Goal: Task Accomplishment & Management: Complete application form

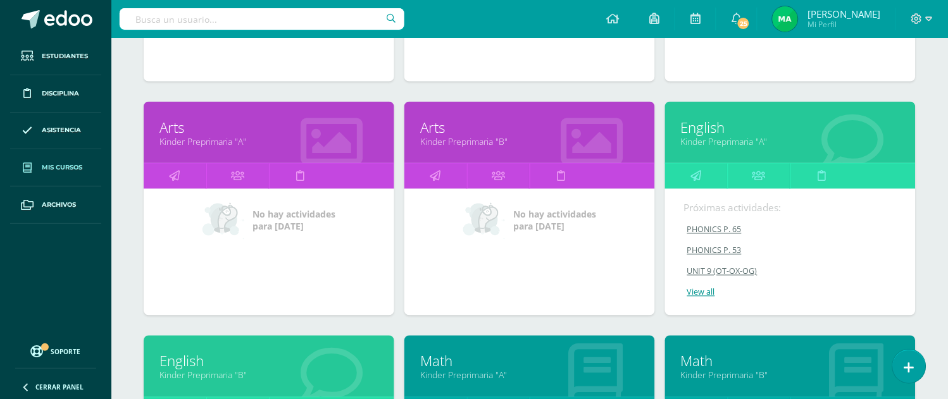
scroll to position [468, 0]
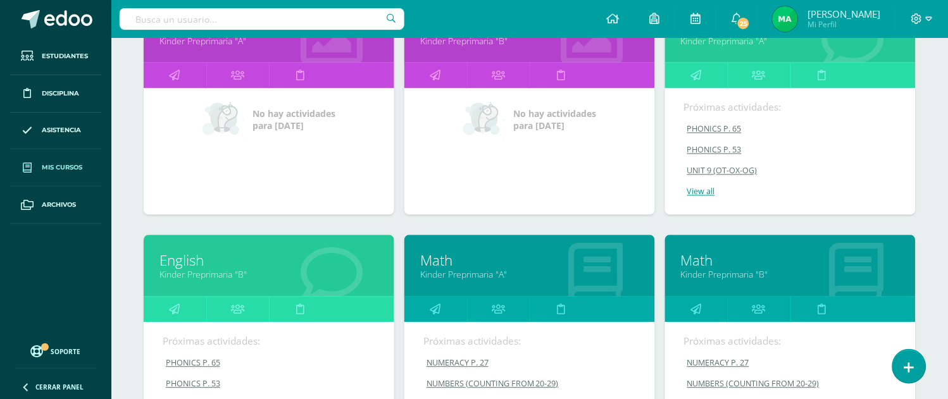
click at [439, 261] on link "Math" at bounding box center [529, 261] width 219 height 20
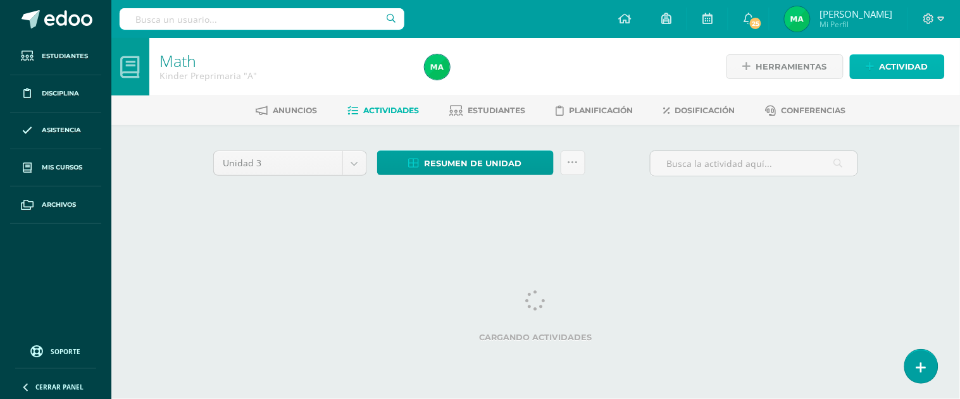
click at [871, 62] on icon at bounding box center [870, 66] width 8 height 11
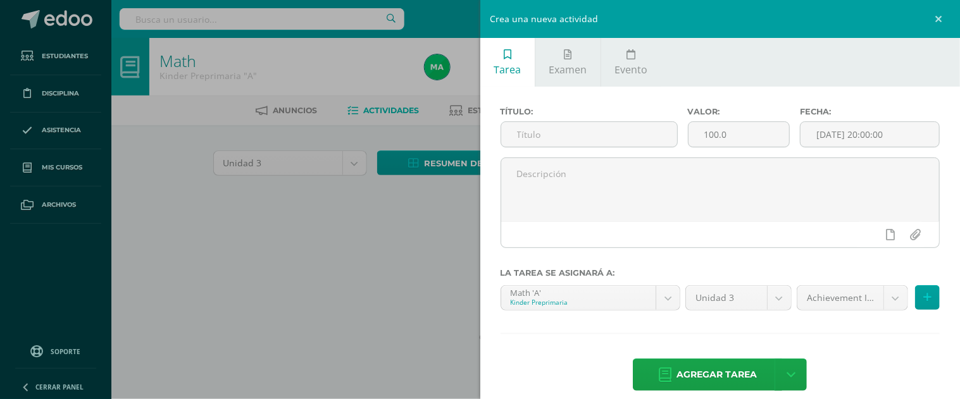
click at [287, 130] on div "Crea una nueva actividad Tarea Examen Evento Título: Valor: 100.0 Fecha: 2025-0…" at bounding box center [480, 199] width 960 height 399
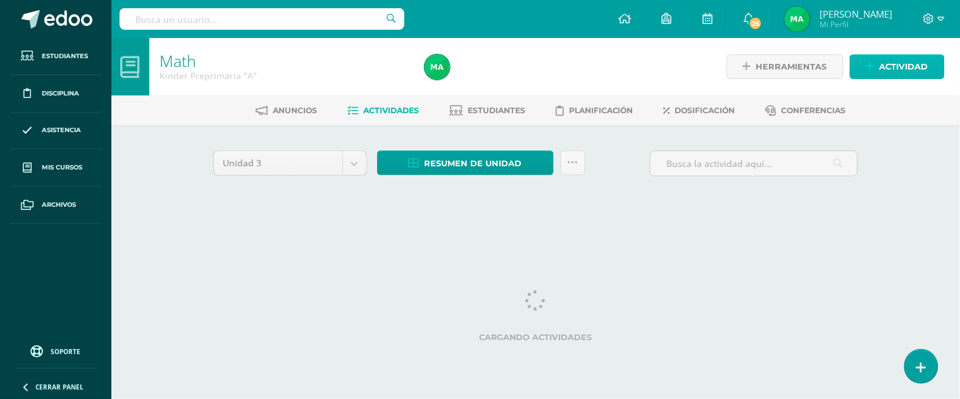
click at [887, 64] on span "Actividad" at bounding box center [904, 66] width 49 height 23
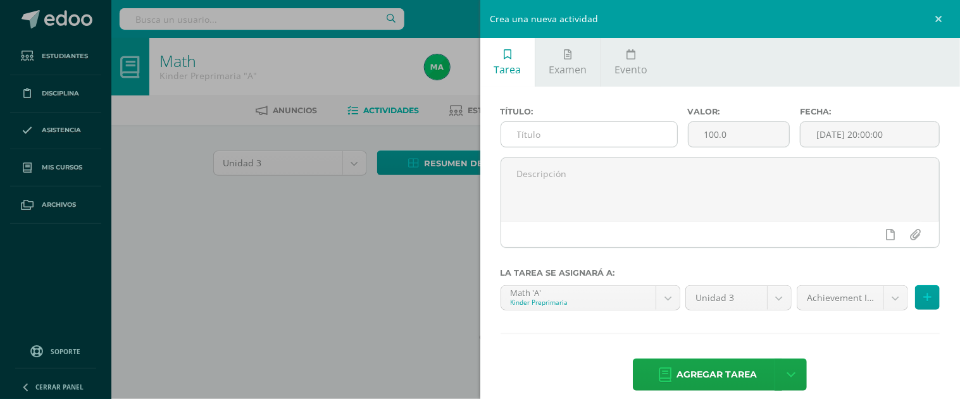
click at [567, 131] on input "text" at bounding box center [589, 134] width 176 height 25
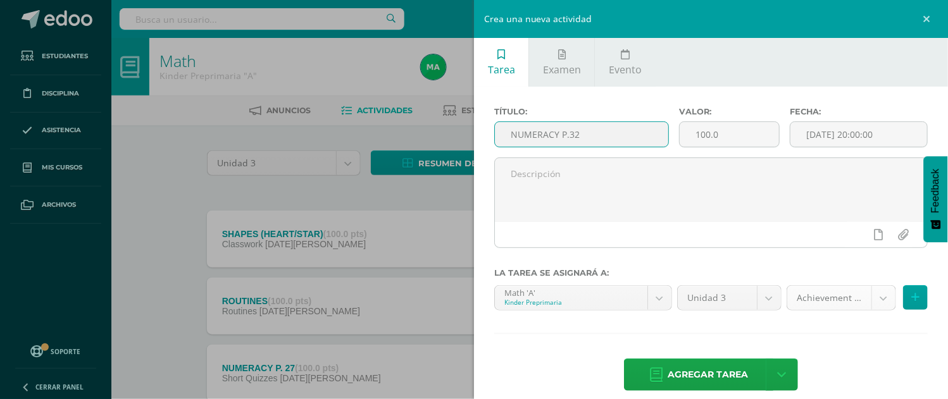
type input "NUMERACY P.32"
click at [871, 295] on body "Estudiantes Disciplina Asistencia Mis cursos Archivos Soporte Ayuda Reportar un…" at bounding box center [474, 377] width 948 height 754
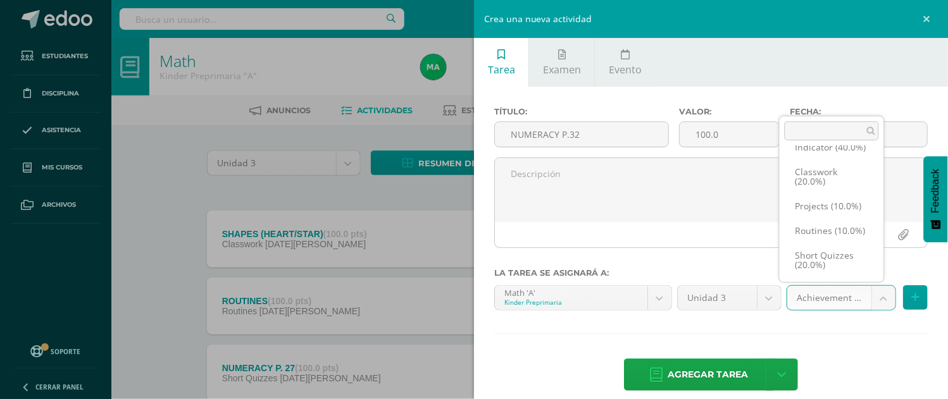
scroll to position [53, 0]
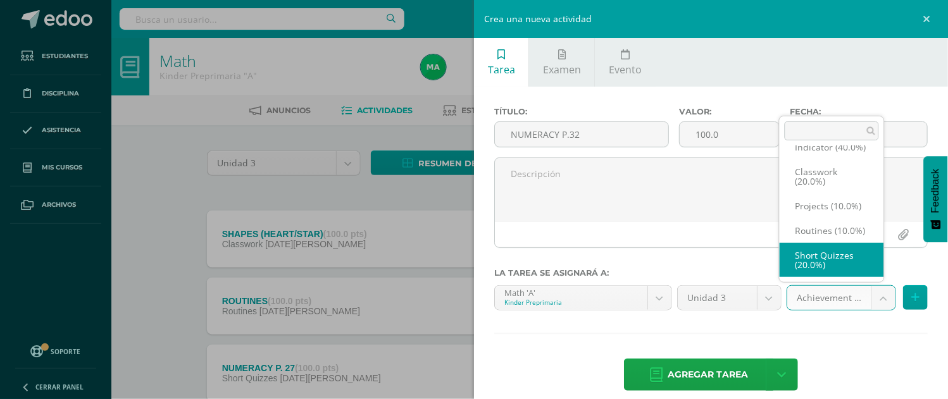
select select "203461"
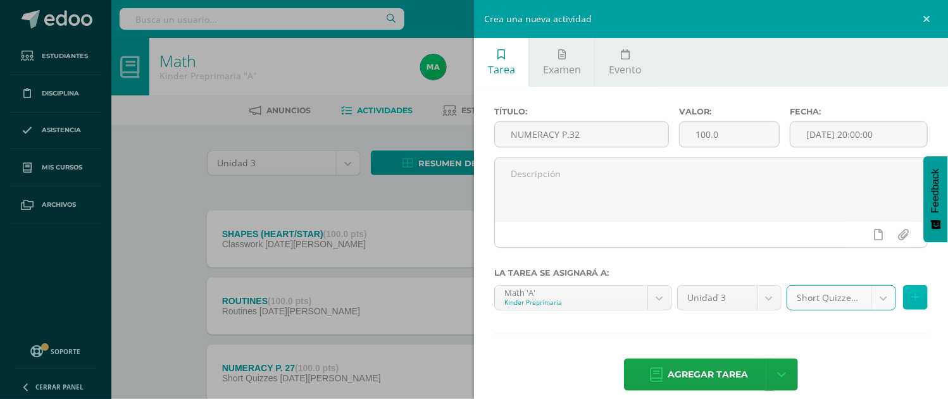
click at [903, 296] on button at bounding box center [915, 297] width 25 height 25
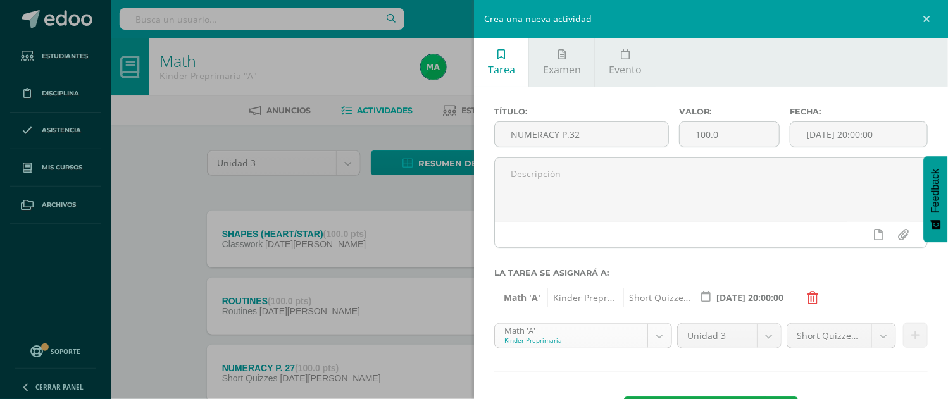
click at [650, 339] on body "Estudiantes Disciplina Asistencia Mis cursos Archivos Soporte Ayuda Reportar un…" at bounding box center [474, 377] width 948 height 754
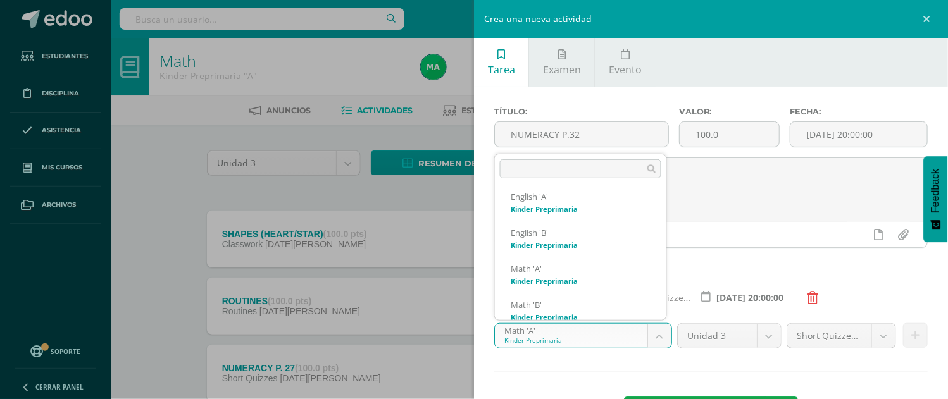
scroll to position [193, 0]
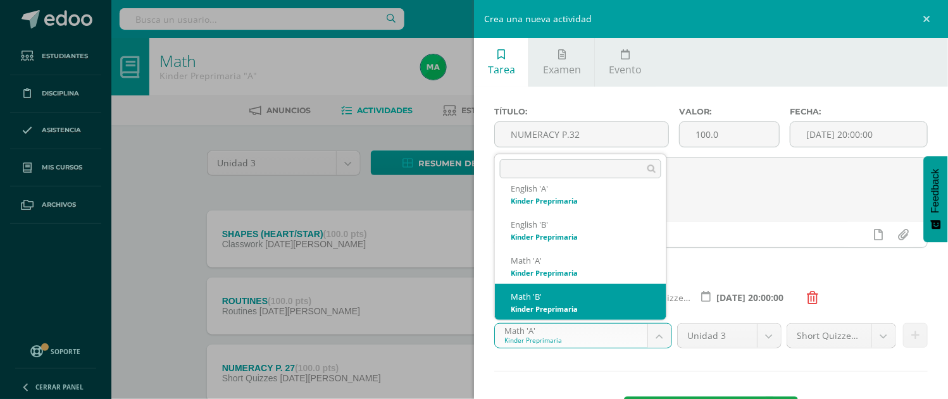
select select "174204"
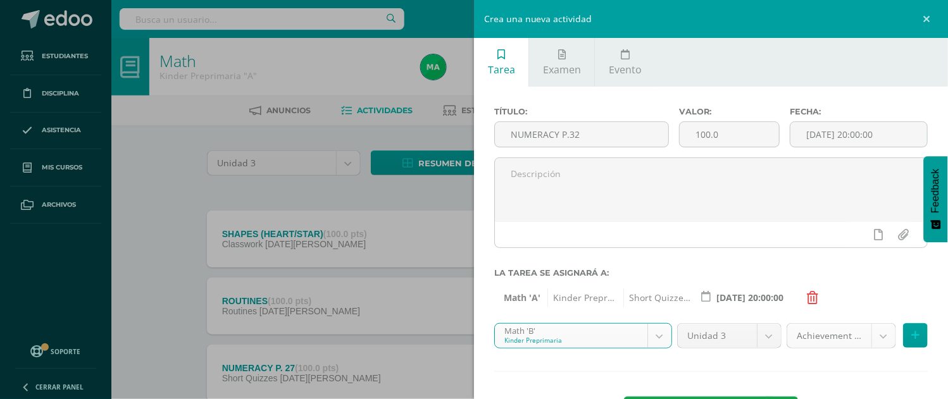
click at [872, 331] on body "Estudiantes Disciplina Asistencia Mis cursos Archivos Soporte Ayuda Reportar un…" at bounding box center [474, 377] width 948 height 754
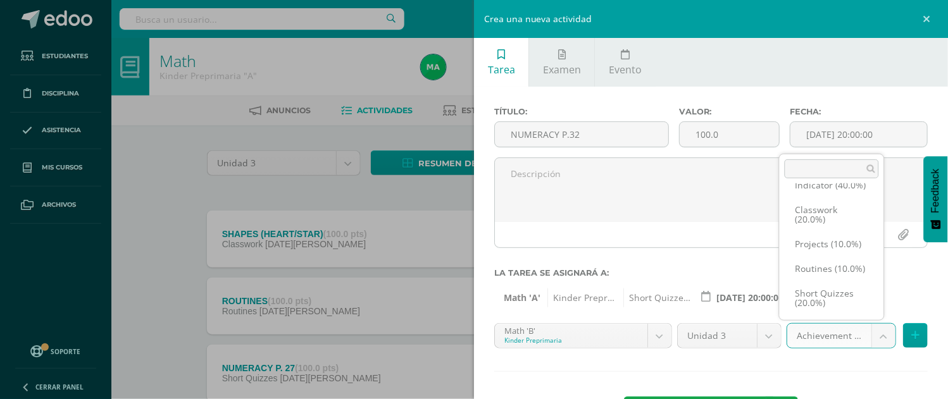
scroll to position [53, 0]
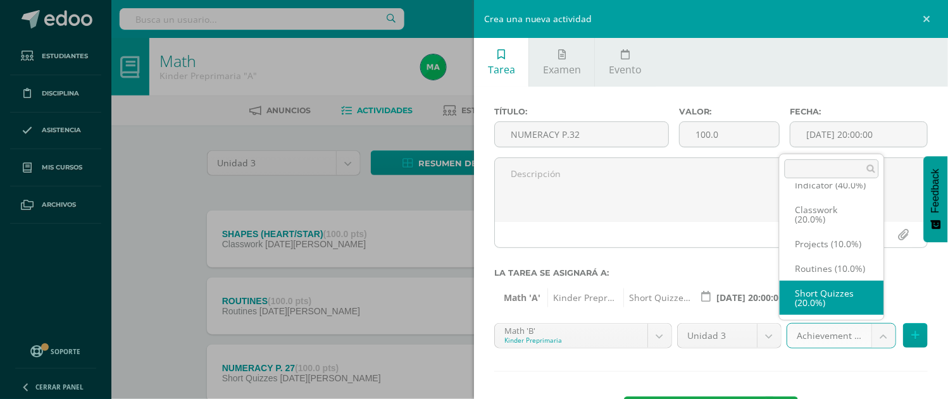
select select "203466"
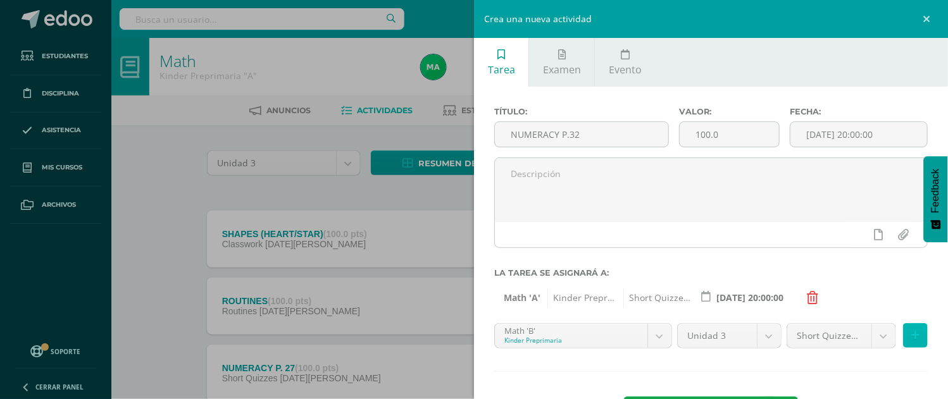
click at [903, 327] on button at bounding box center [915, 335] width 25 height 25
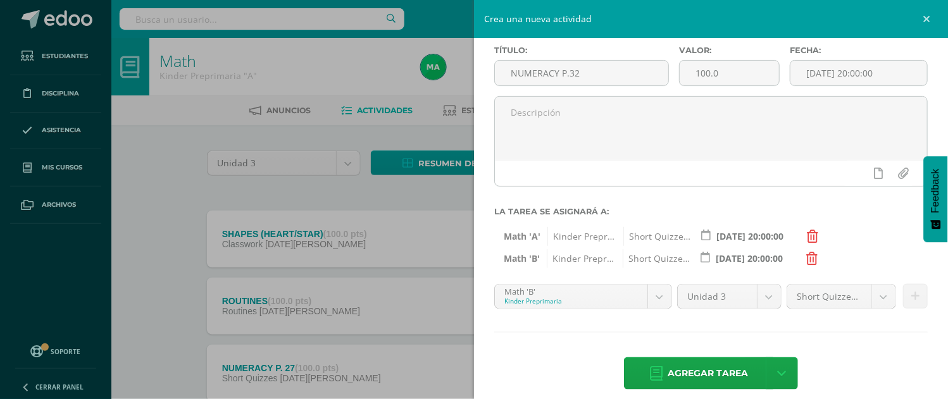
scroll to position [75, 0]
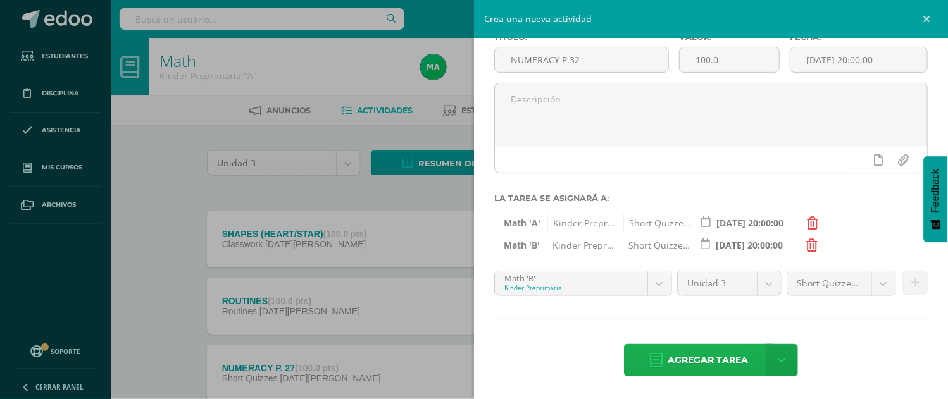
click at [718, 359] on span "Agregar tarea" at bounding box center [708, 360] width 80 height 31
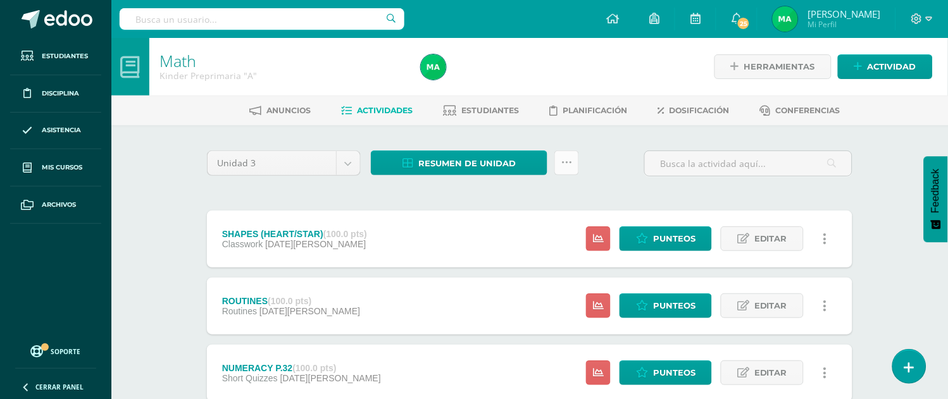
click at [562, 159] on icon at bounding box center [566, 163] width 11 height 11
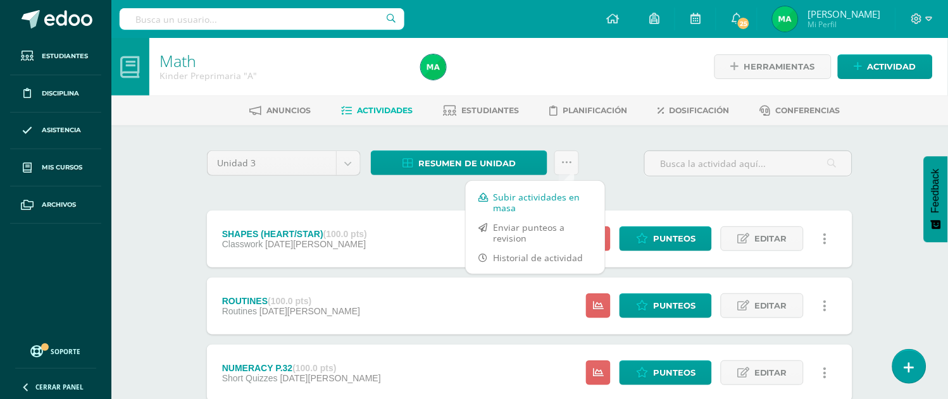
click at [503, 194] on link "Subir actividades en masa" at bounding box center [535, 202] width 139 height 30
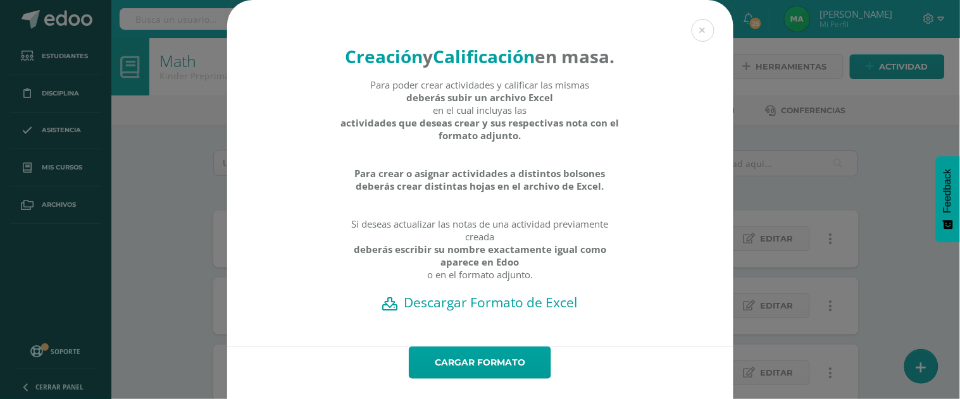
click at [432, 311] on h2 "Descargar Formato de Excel" at bounding box center [480, 303] width 462 height 18
click at [695, 26] on button at bounding box center [703, 30] width 23 height 23
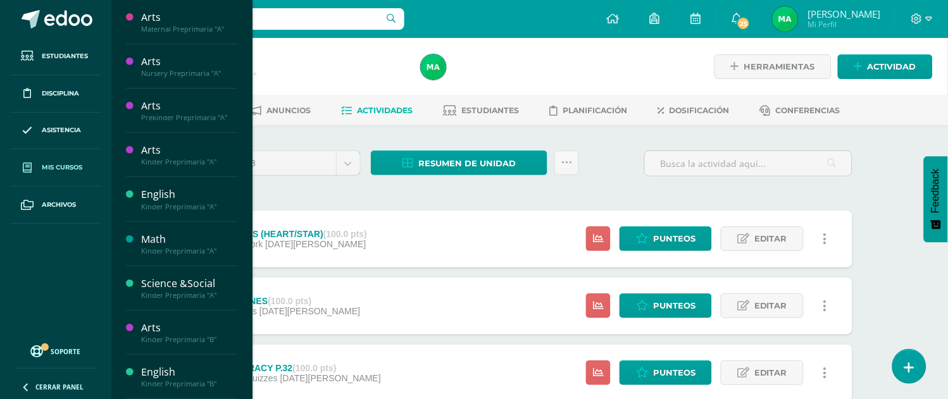
click at [43, 163] on span "Mis cursos" at bounding box center [62, 168] width 41 height 10
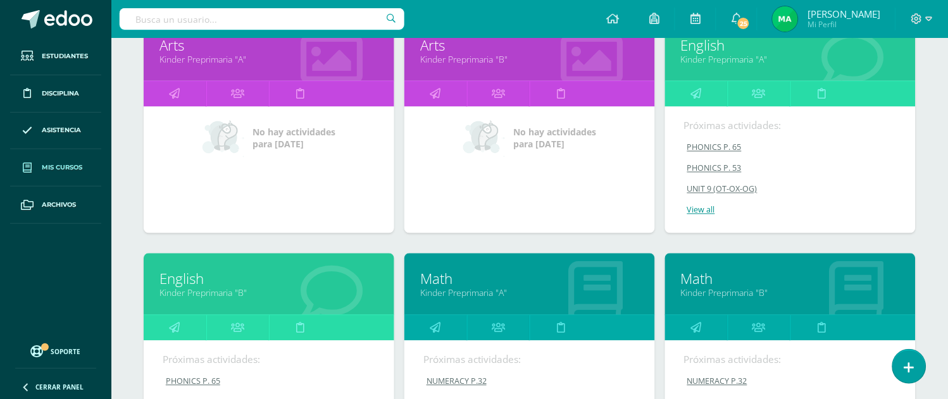
scroll to position [451, 0]
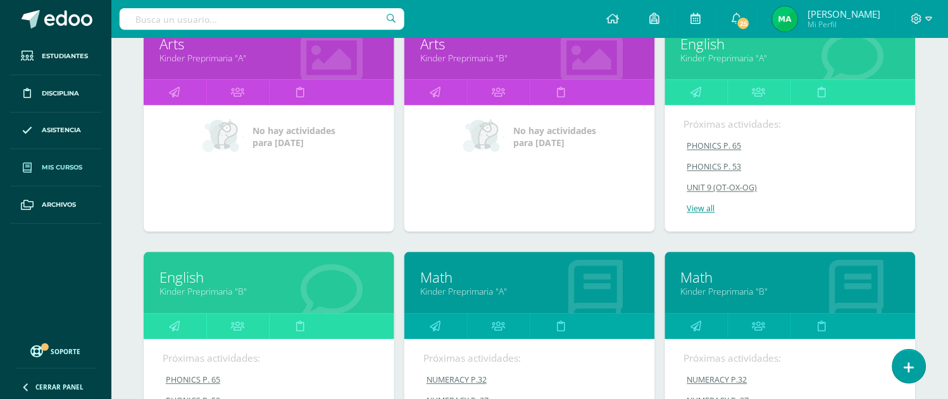
click at [701, 281] on link "Math" at bounding box center [790, 278] width 219 height 20
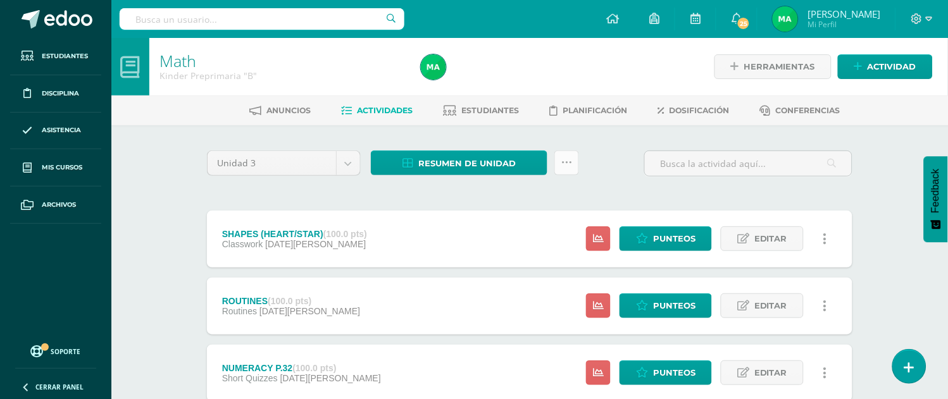
click at [564, 163] on icon at bounding box center [566, 163] width 11 height 11
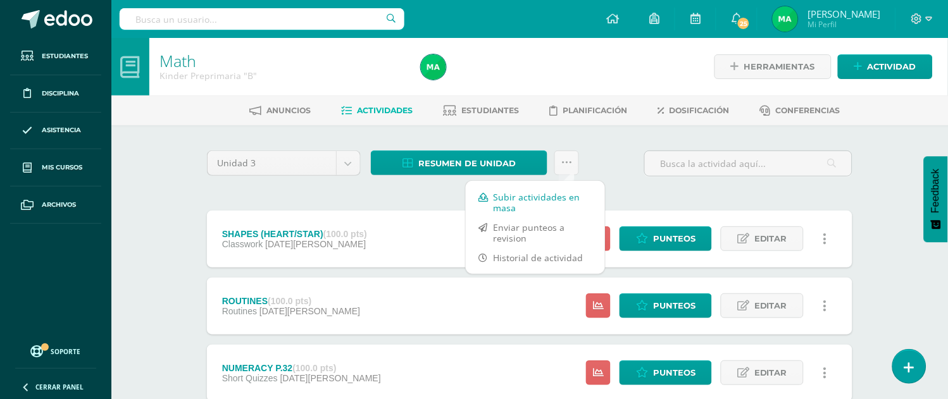
click at [504, 199] on link "Subir actividades en masa" at bounding box center [535, 202] width 139 height 30
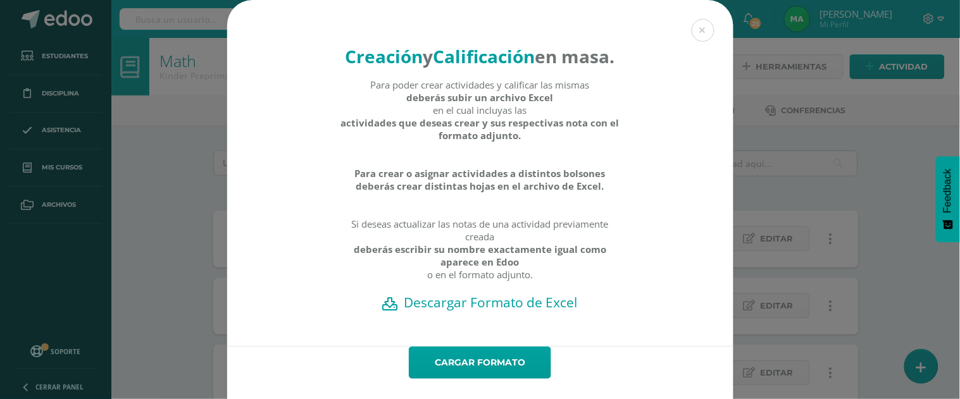
click at [502, 311] on h2 "Descargar Formato de Excel" at bounding box center [480, 303] width 462 height 18
click at [695, 30] on button at bounding box center [703, 30] width 23 height 23
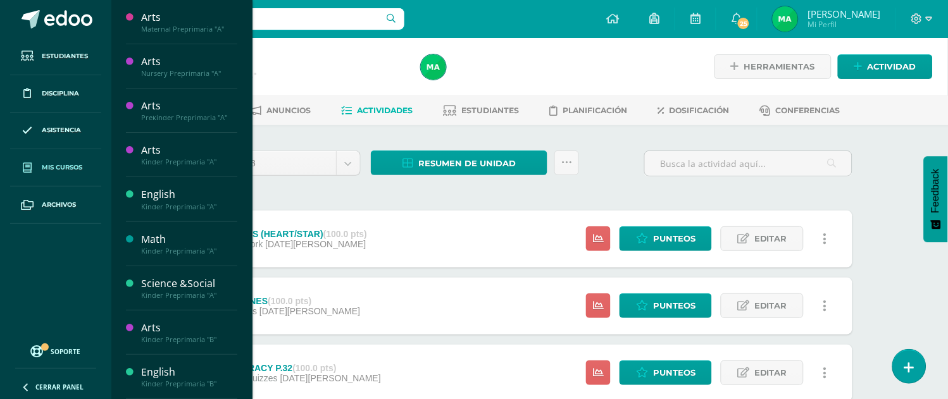
click at [58, 166] on span "Mis cursos" at bounding box center [62, 168] width 41 height 10
